Goal: Task Accomplishment & Management: Manage account settings

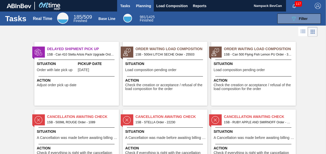
click at [140, 9] on span "Planning" at bounding box center [143, 6] width 15 height 6
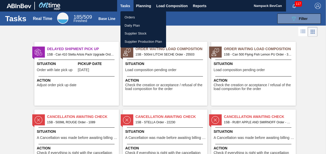
click at [133, 17] on li "Orders" at bounding box center [143, 17] width 46 height 8
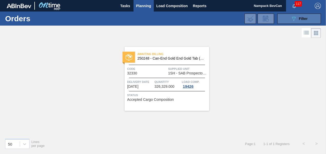
click at [293, 19] on icon "089F7B8B-B2A5-4AFE-B5C0-19BA573D28AC" at bounding box center [293, 19] width 6 height 6
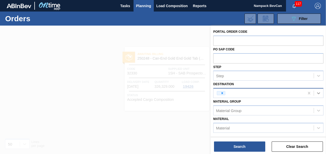
click at [319, 93] on icon at bounding box center [318, 93] width 5 height 5
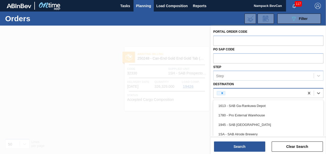
type input "n"
type input "s"
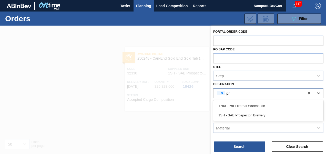
type input "p"
type input "[PERSON_NAME]"
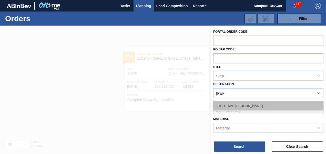
click at [256, 105] on div "1SD - SAB [PERSON_NAME]" at bounding box center [268, 105] width 110 height 9
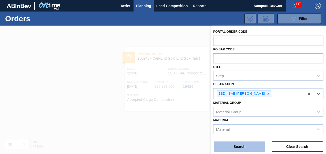
click at [245, 148] on button "Search" at bounding box center [239, 147] width 51 height 10
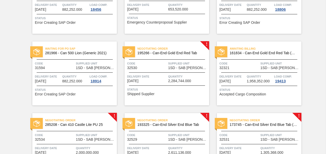
scroll to position [333, 0]
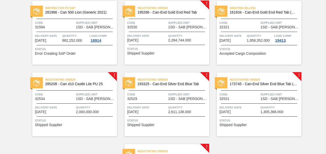
click at [165, 32] on div "Negotiating Order 195266 - Can-End Gold End Red Tab Code 32530 Supplied Unit 1S…" at bounding box center [166, 33] width 85 height 64
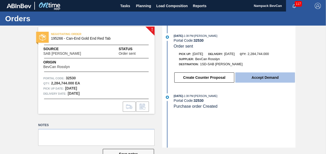
click at [265, 78] on button "Accept Demand" at bounding box center [265, 77] width 60 height 10
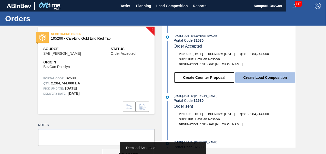
click at [264, 77] on button "Create Load Composition" at bounding box center [265, 77] width 60 height 10
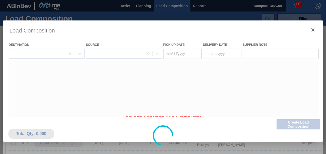
type Date "[DATE]"
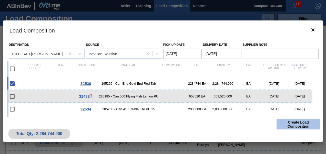
click at [299, 122] on button "Create Load Composition" at bounding box center [298, 124] width 44 height 10
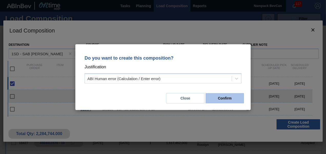
click at [230, 97] on button "Confirm" at bounding box center [224, 98] width 38 height 10
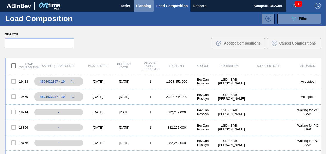
click at [142, 5] on span "Planning" at bounding box center [143, 6] width 15 height 6
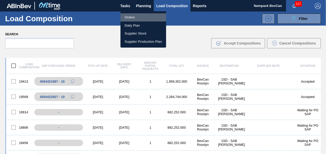
click at [129, 15] on li "Orders" at bounding box center [143, 17] width 46 height 8
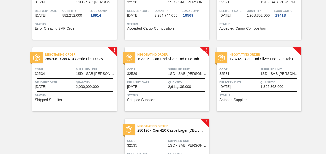
scroll to position [359, 0]
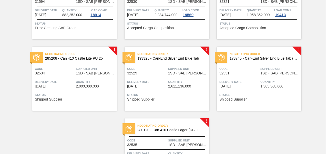
click at [74, 65] on div "Negotiating Order 285208 - Can 410 Castle Lite PU 25 Code 32534 Supplied Unit 1…" at bounding box center [74, 79] width 85 height 64
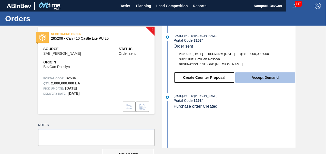
click at [269, 75] on button "Accept Demand" at bounding box center [265, 77] width 60 height 10
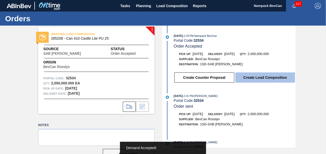
click at [269, 79] on button "Create Load Composition" at bounding box center [265, 77] width 60 height 10
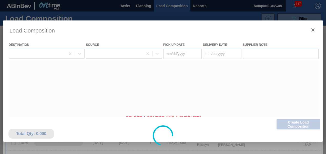
type Date "[DATE]"
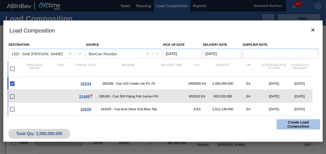
click at [295, 123] on button "Create Load Composition" at bounding box center [298, 124] width 44 height 10
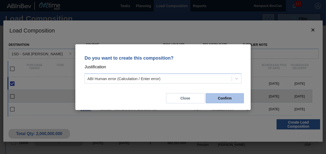
click at [229, 99] on button "Confirm" at bounding box center [224, 98] width 38 height 10
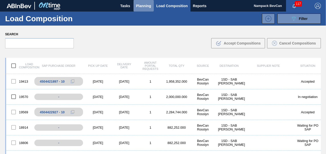
click at [140, 6] on span "Planning" at bounding box center [143, 6] width 15 height 6
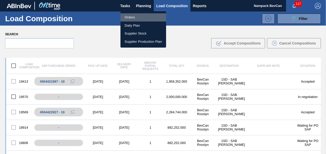
click at [130, 16] on li "Orders" at bounding box center [143, 17] width 46 height 8
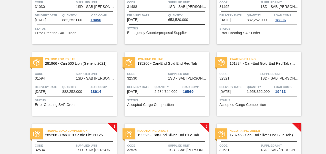
scroll to position [359, 0]
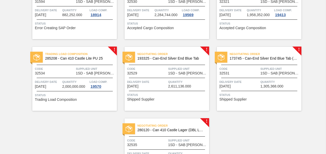
click at [163, 62] on div "Negotiating Order 193325 - Can-End Silver End Blue Tab Code 32529 Supplied Unit…" at bounding box center [166, 79] width 85 height 64
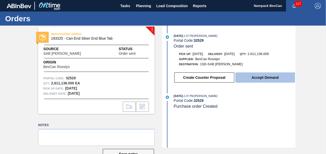
click at [262, 78] on button "Accept Demand" at bounding box center [265, 77] width 60 height 10
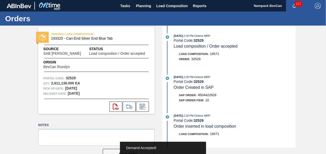
scroll to position [77, 0]
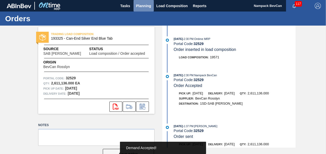
click at [147, 6] on span "Planning" at bounding box center [143, 6] width 15 height 6
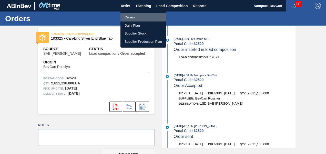
click at [139, 18] on li "Orders" at bounding box center [143, 17] width 46 height 8
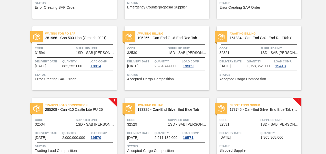
scroll to position [359, 0]
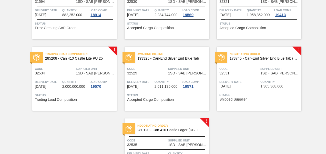
click at [252, 78] on div "Negotiating Order 173745 - Can-End Silver End Blue Tab (Eazy Snow) Code 32531 S…" at bounding box center [259, 79] width 85 height 64
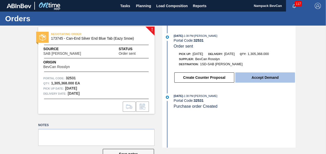
click at [253, 80] on button "Accept Demand" at bounding box center [265, 77] width 60 height 10
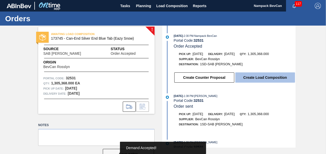
click at [268, 77] on button "Create Load Composition" at bounding box center [265, 77] width 60 height 10
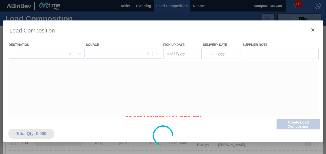
type Date "[DATE]"
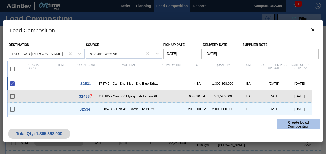
click at [297, 124] on button "Create Load Composition" at bounding box center [298, 124] width 44 height 10
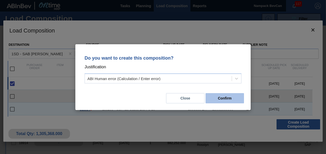
click at [229, 97] on button "Confirm" at bounding box center [224, 98] width 38 height 10
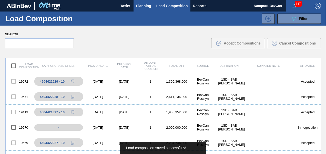
click at [146, 5] on span "Planning" at bounding box center [143, 6] width 15 height 6
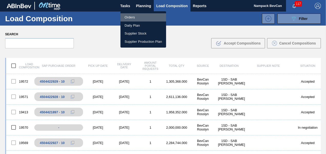
click at [137, 16] on li "Orders" at bounding box center [143, 17] width 46 height 8
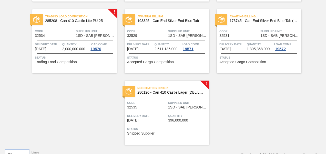
scroll to position [406, 0]
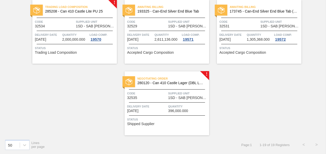
click at [170, 86] on div "Negotiating Order 280120 - Can 410 Castle Lager (DBL Luck)" at bounding box center [166, 81] width 85 height 12
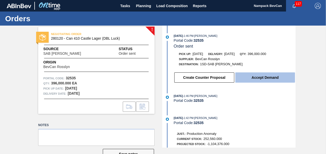
click at [266, 80] on button "Accept Demand" at bounding box center [265, 77] width 60 height 10
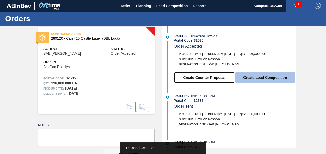
click at [270, 78] on button "Create Load Composition" at bounding box center [265, 77] width 60 height 10
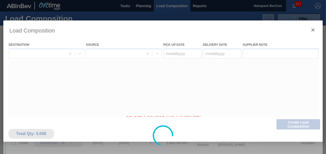
type Date "[DATE]"
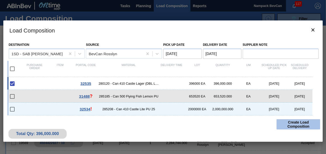
click at [296, 125] on button "Create Load Composition" at bounding box center [298, 124] width 44 height 10
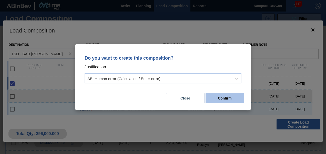
click at [235, 99] on button "Confirm" at bounding box center [224, 98] width 38 height 10
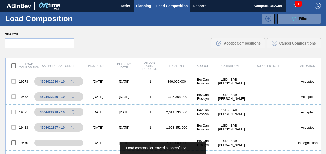
click at [145, 6] on span "Planning" at bounding box center [143, 6] width 15 height 6
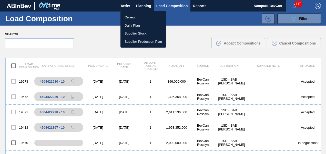
click at [133, 17] on li "Orders" at bounding box center [143, 17] width 46 height 8
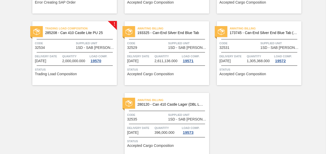
scroll to position [406, 0]
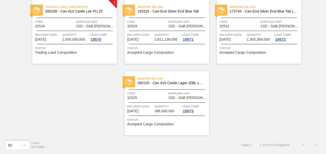
click at [81, 32] on div "Trading Load Composition 285208 - Can 410 Castle Lite PU 25 Code 32534 Supplied…" at bounding box center [74, 32] width 85 height 64
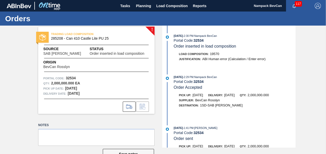
scroll to position [47, 0]
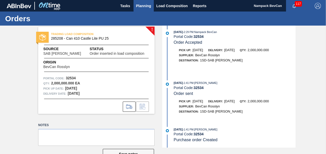
click at [144, 5] on span "Planning" at bounding box center [143, 6] width 15 height 6
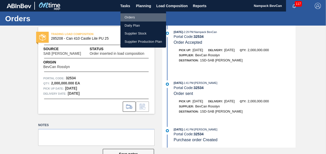
click at [131, 18] on li "Orders" at bounding box center [143, 17] width 46 height 8
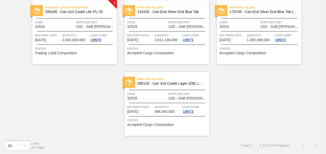
scroll to position [406, 0]
